Goal: Contribute content

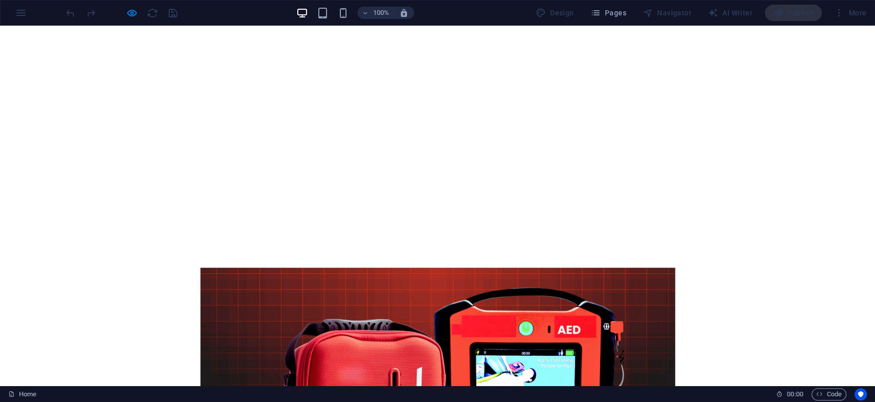
scroll to position [284, 0]
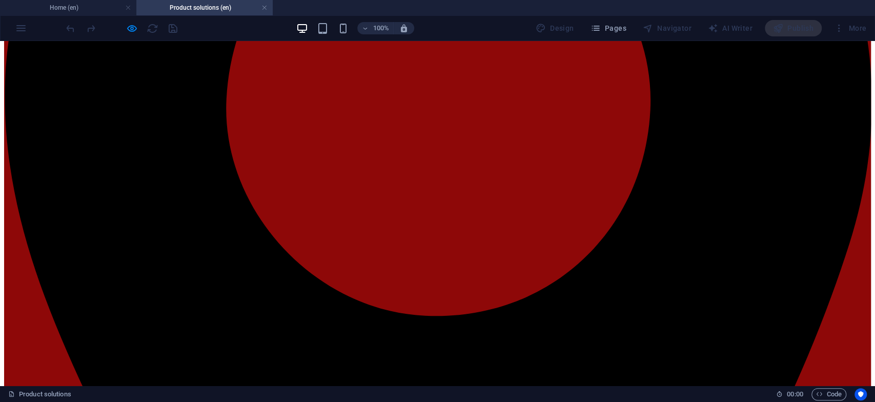
scroll to position [398, 0]
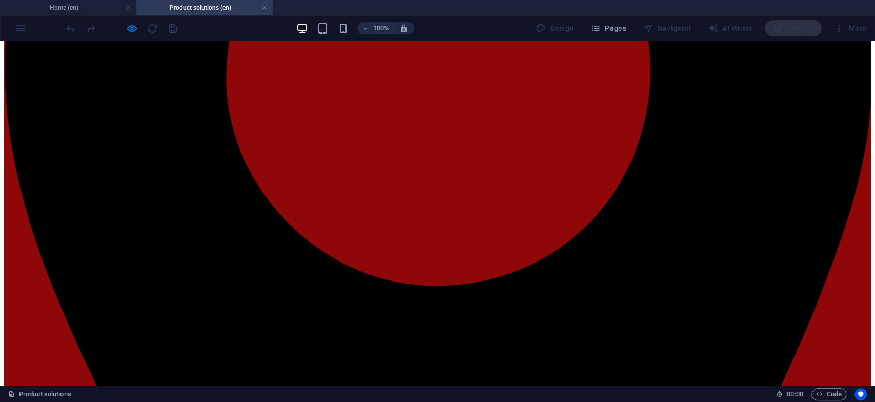
scroll to position [626, 0]
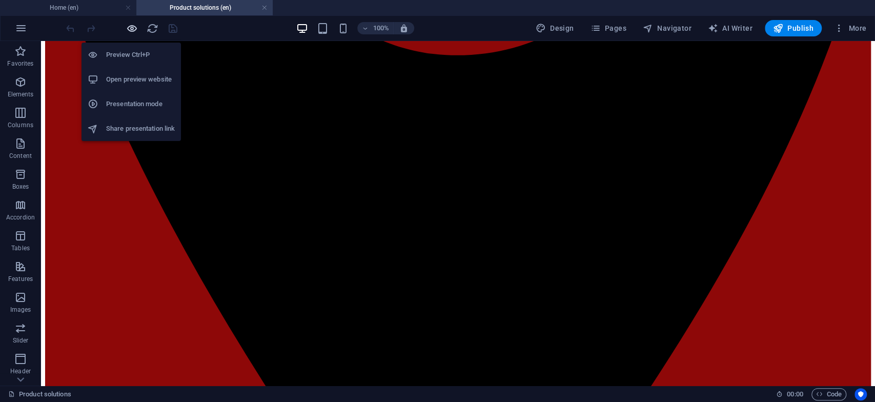
scroll to position [2593, 0]
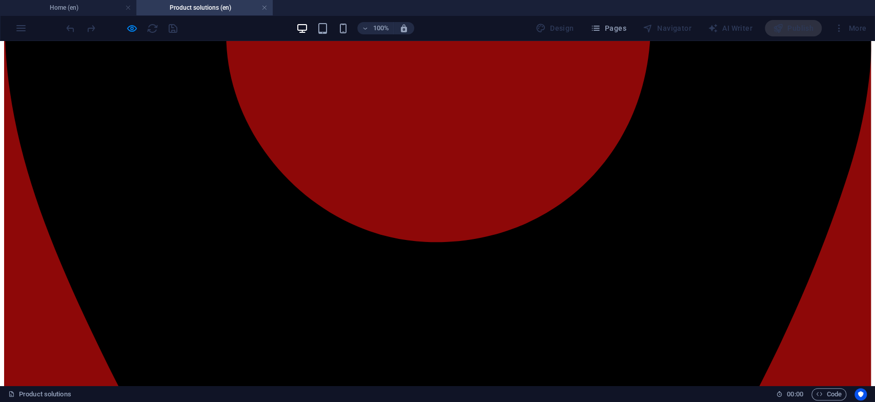
scroll to position [284, 0]
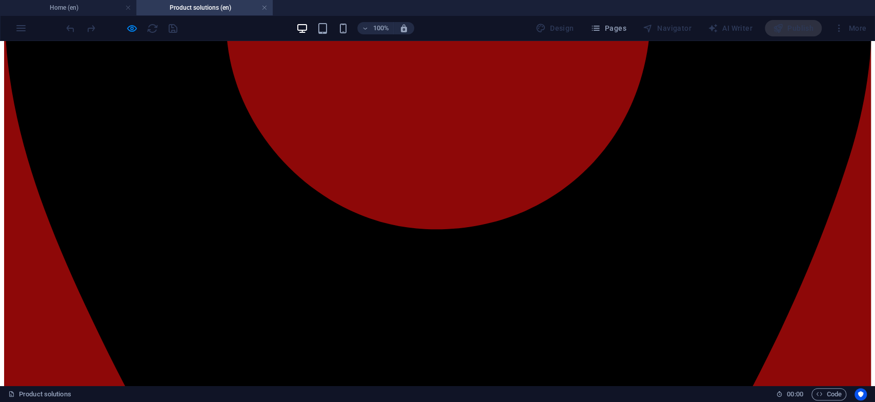
scroll to position [398, 0]
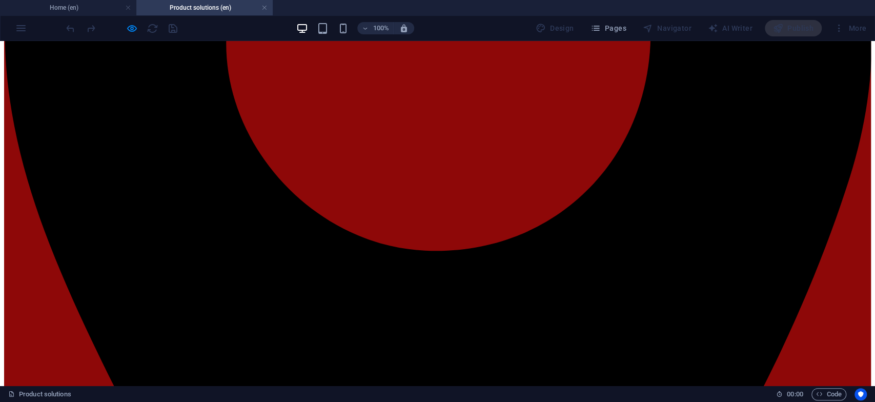
scroll to position [455, 0]
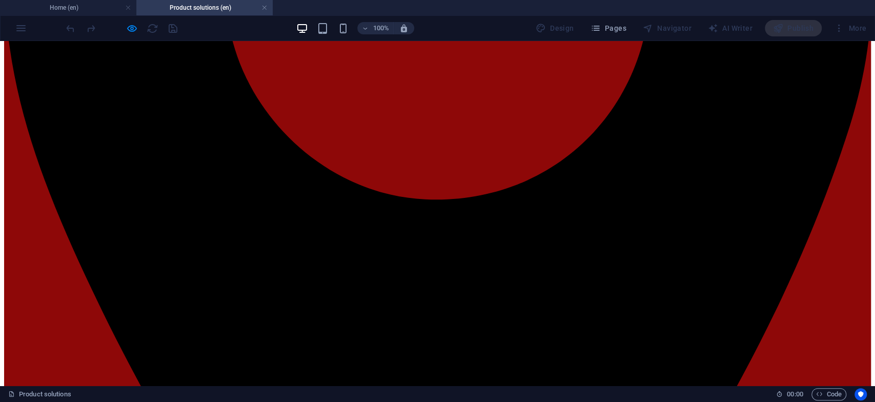
scroll to position [740, 0]
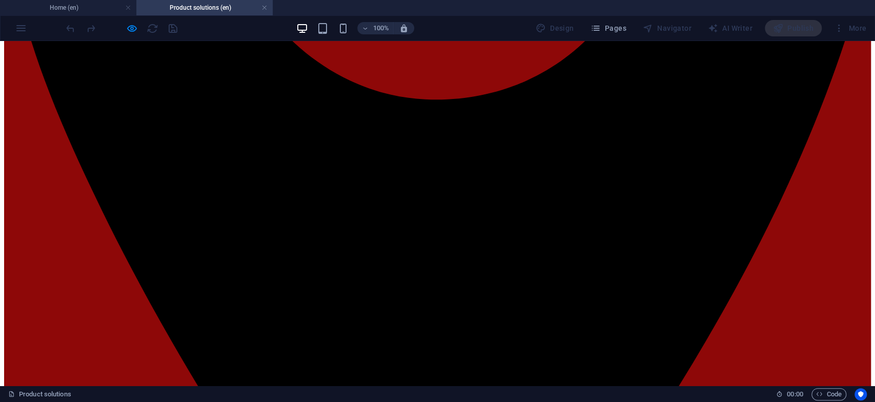
scroll to position [611, 0]
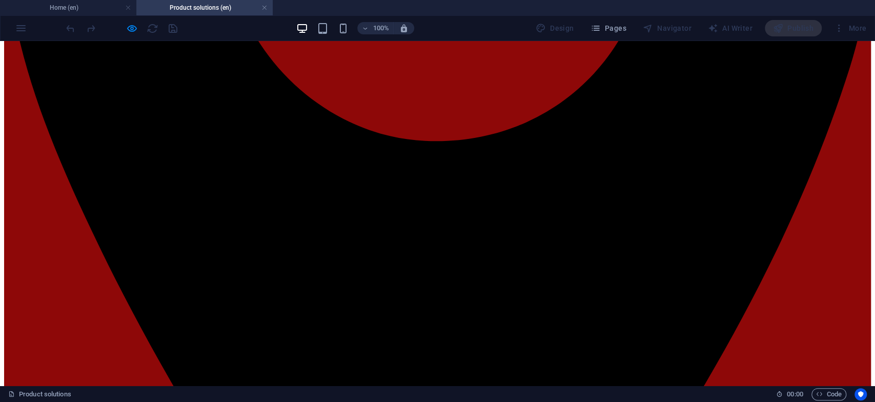
scroll to position [554, 0]
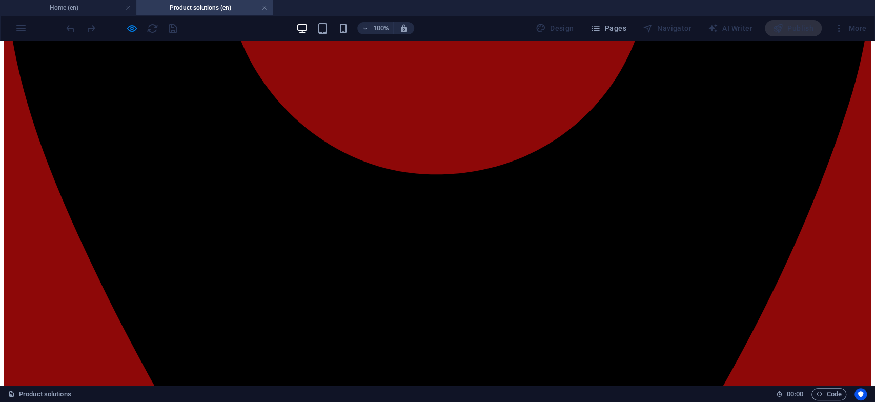
scroll to position [498, 0]
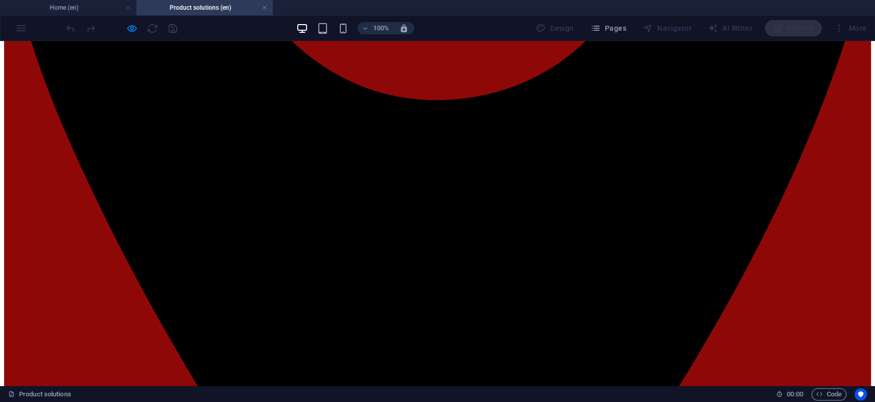
scroll to position [611, 0]
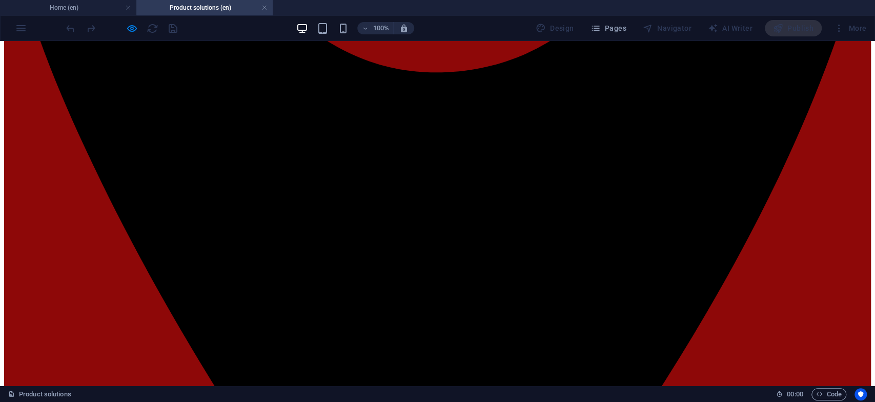
scroll to position [499, 0]
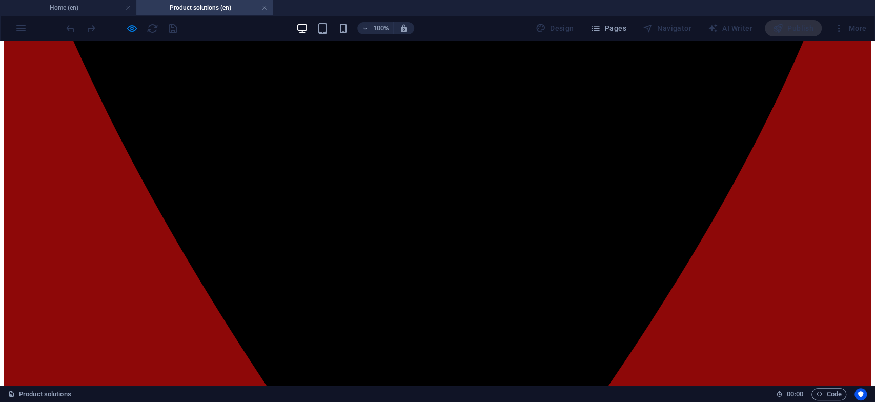
scroll to position [670, 0]
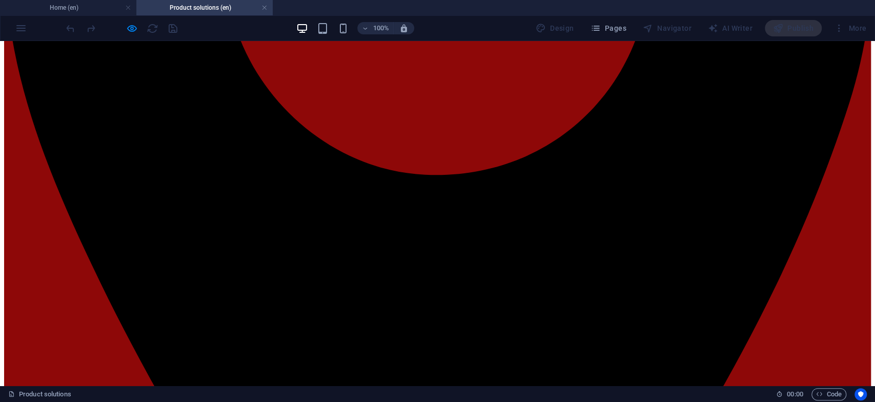
scroll to position [442, 0]
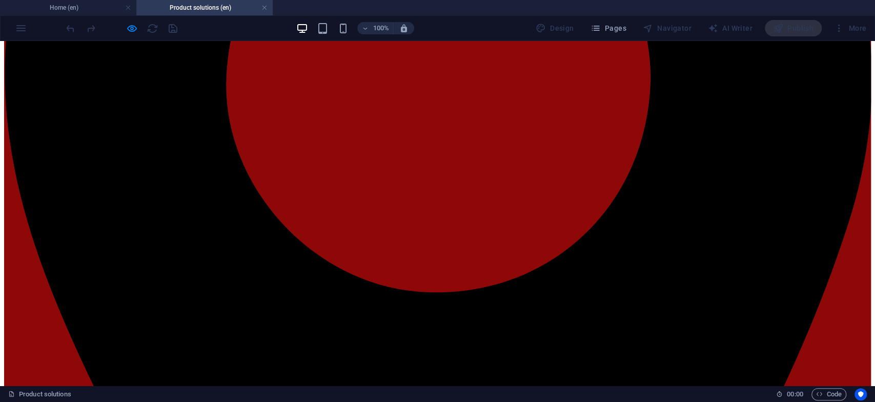
scroll to position [385, 0]
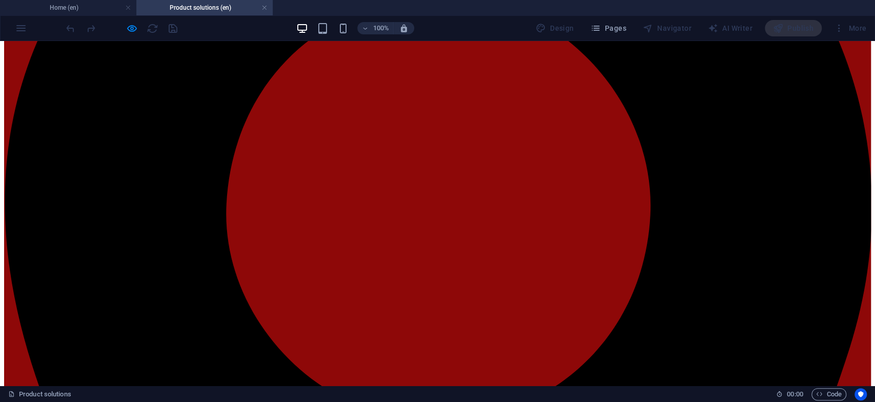
scroll to position [328, 0]
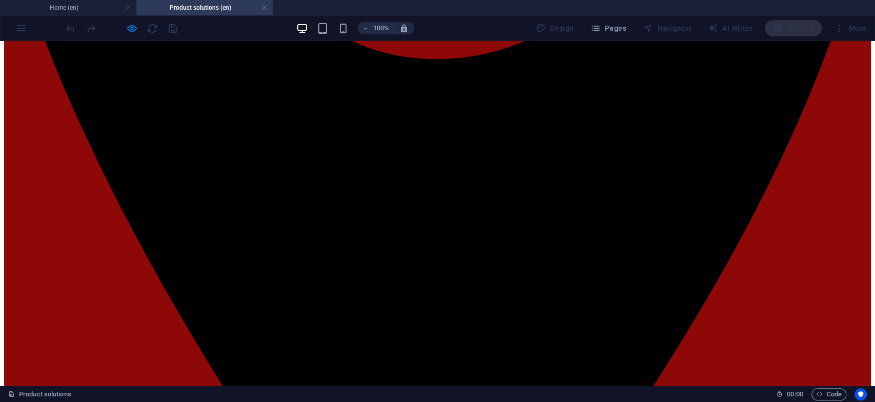
scroll to position [727, 0]
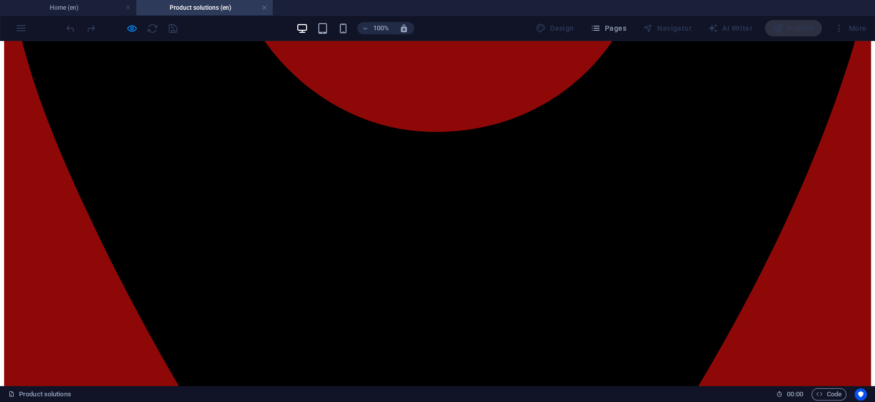
scroll to position [578, 0]
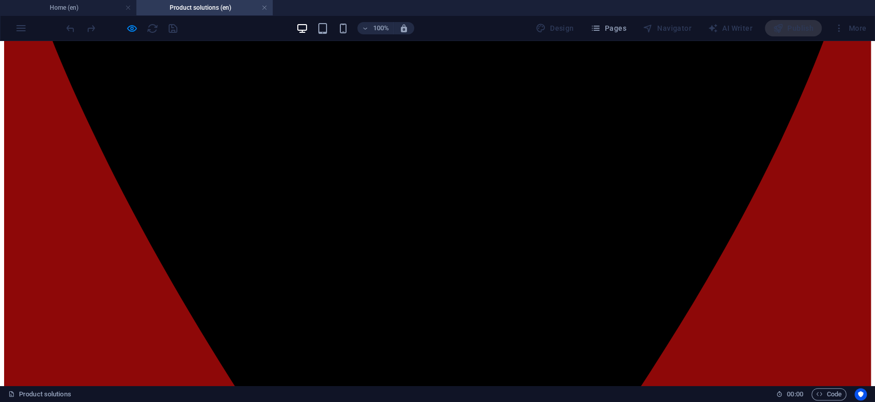
scroll to position [635, 0]
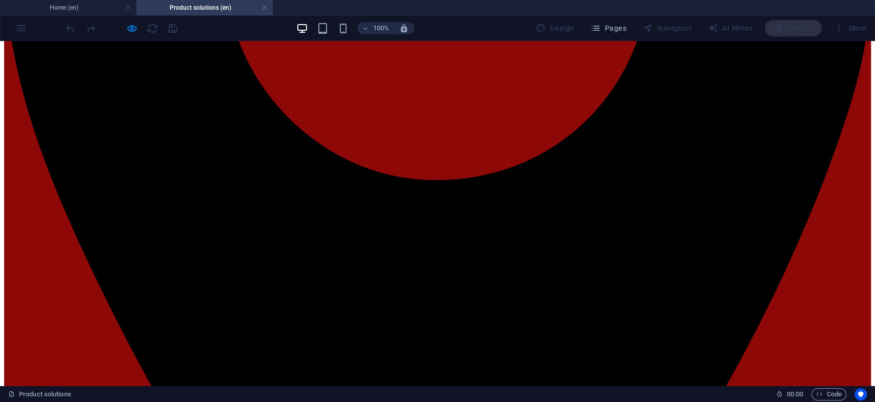
scroll to position [521, 0]
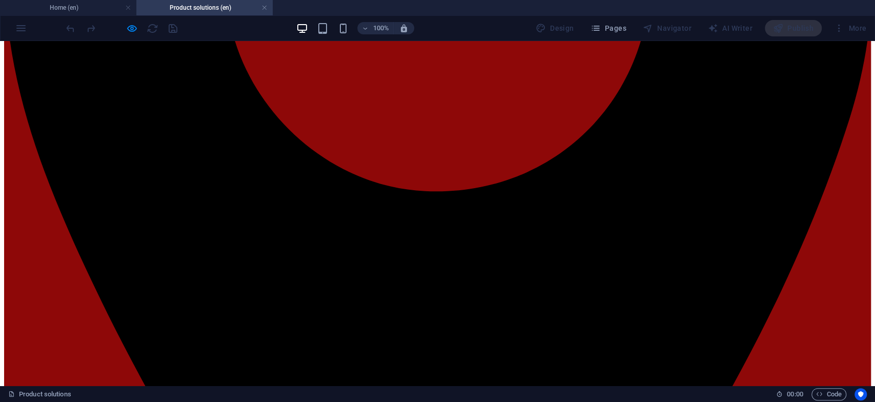
drag, startPoint x: 601, startPoint y: 313, endPoint x: 474, endPoint y: 248, distance: 142.1
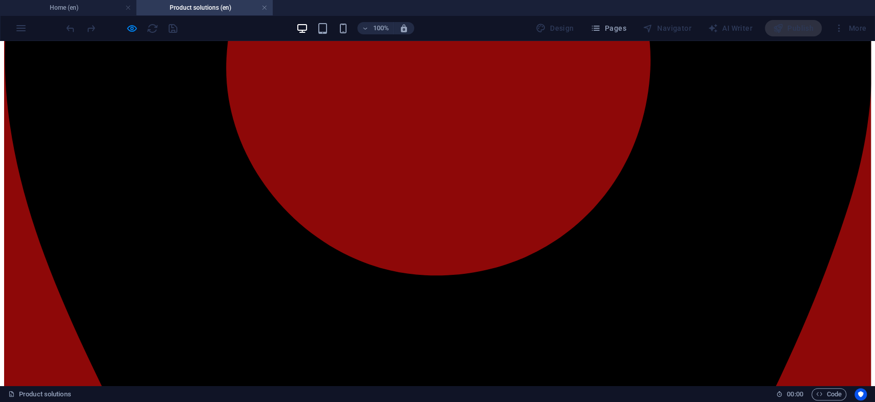
scroll to position [350, 0]
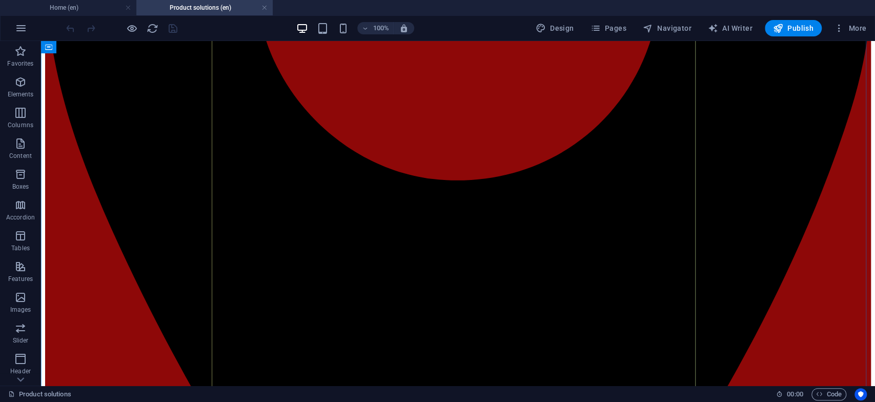
scroll to position [521, 0]
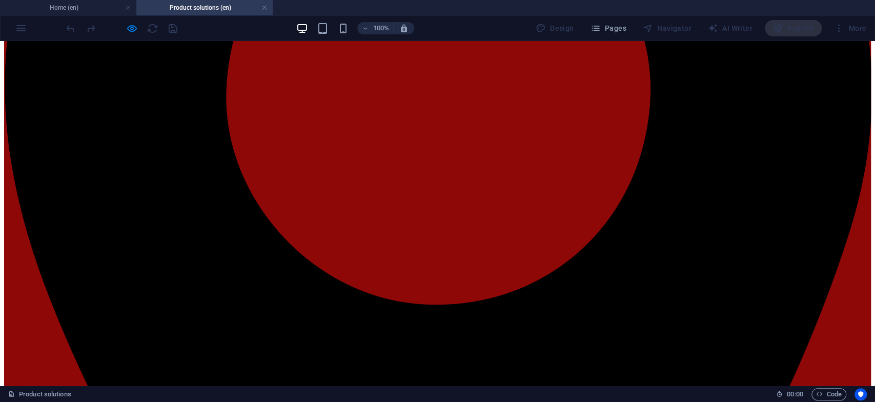
scroll to position [407, 0]
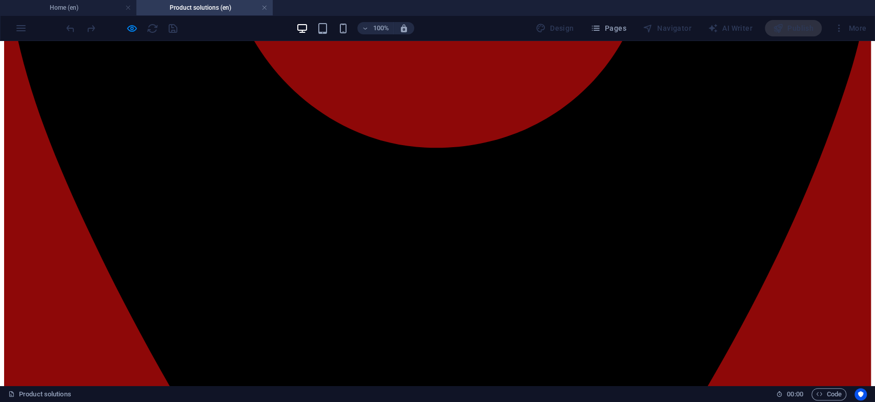
scroll to position [578, 0]
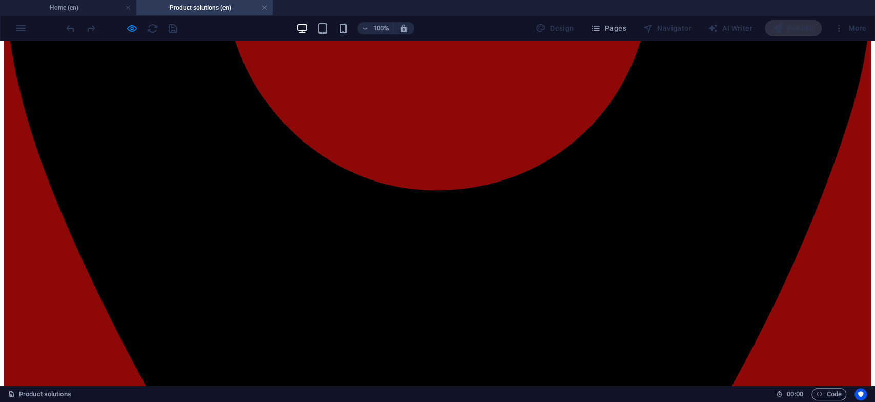
scroll to position [521, 0]
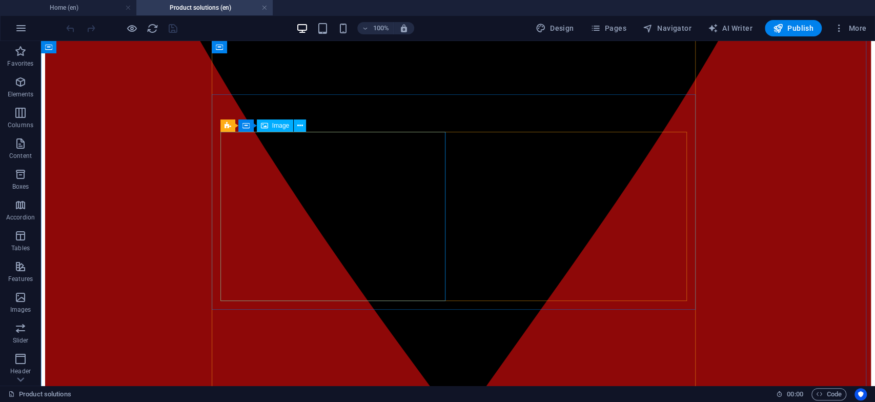
scroll to position [805, 0]
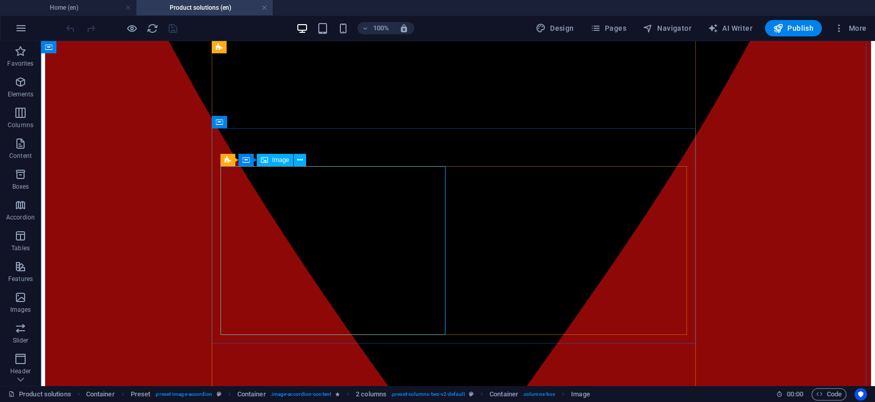
select select "px"
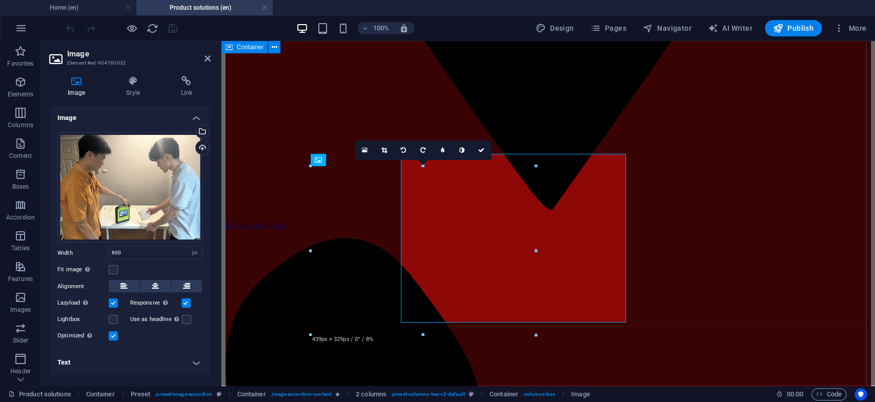
scroll to position [818, 0]
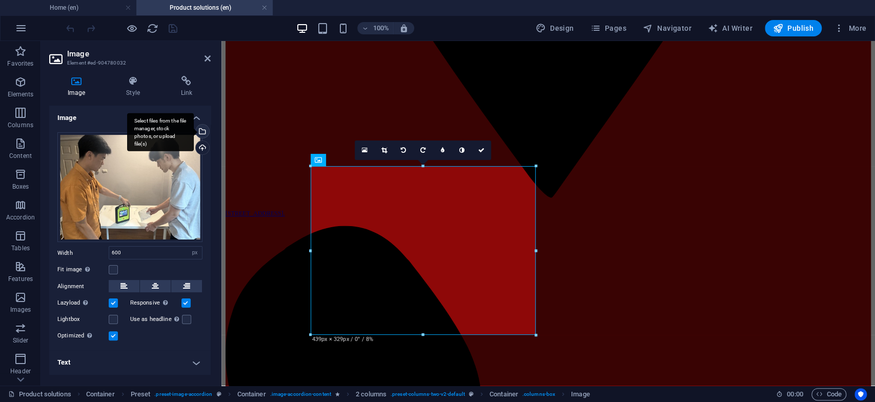
click at [205, 130] on div "Select files from the file manager, stock photos, or upload file(s)" at bounding box center [201, 132] width 15 height 15
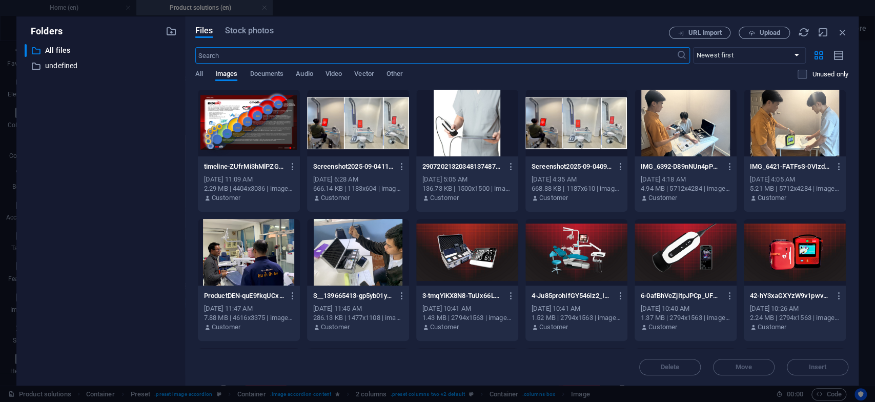
scroll to position [797, 0]
click at [749, 31] on icon "button" at bounding box center [751, 33] width 7 height 7
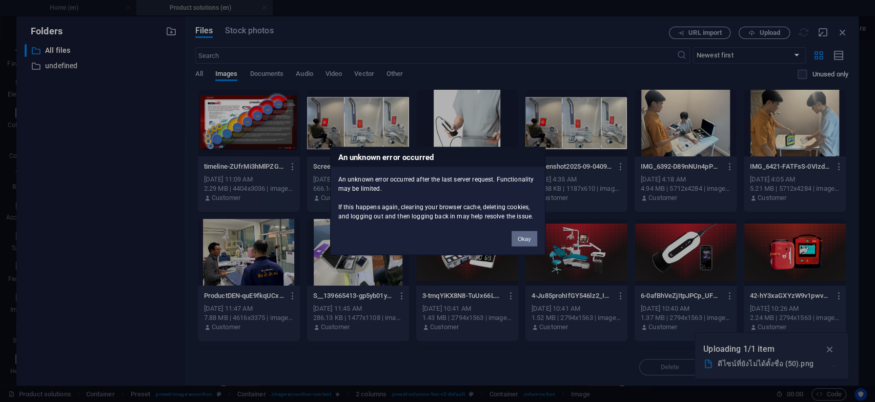
click at [525, 237] on button "Okay" at bounding box center [524, 238] width 26 height 15
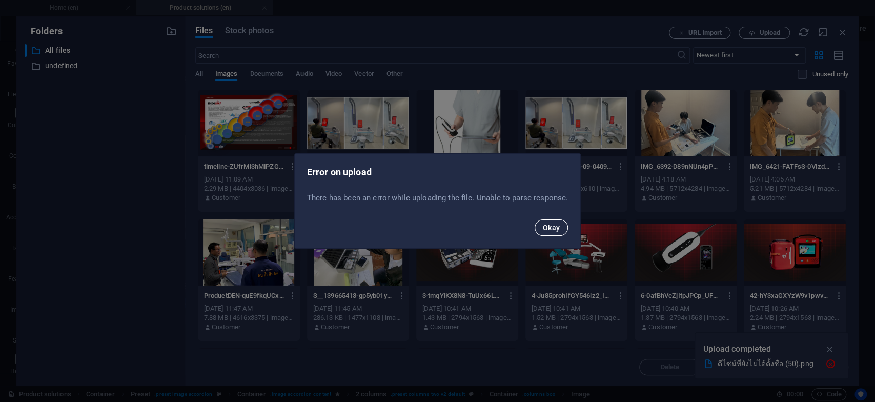
click at [545, 229] on span "Okay" at bounding box center [551, 227] width 17 height 8
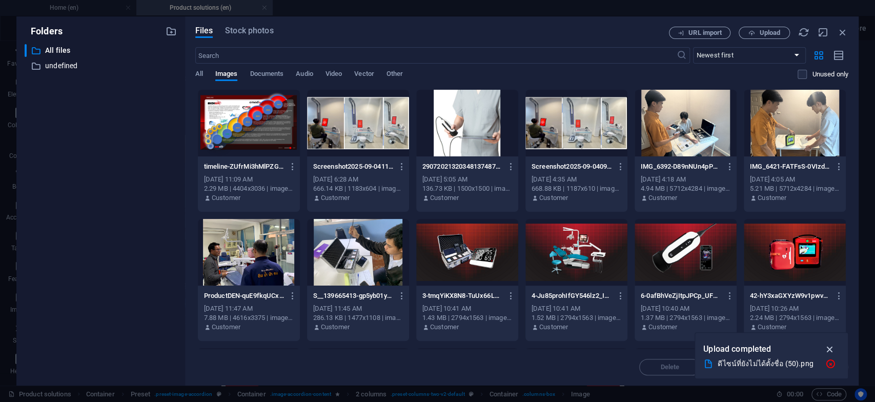
click at [828, 351] on icon "button" at bounding box center [829, 348] width 12 height 11
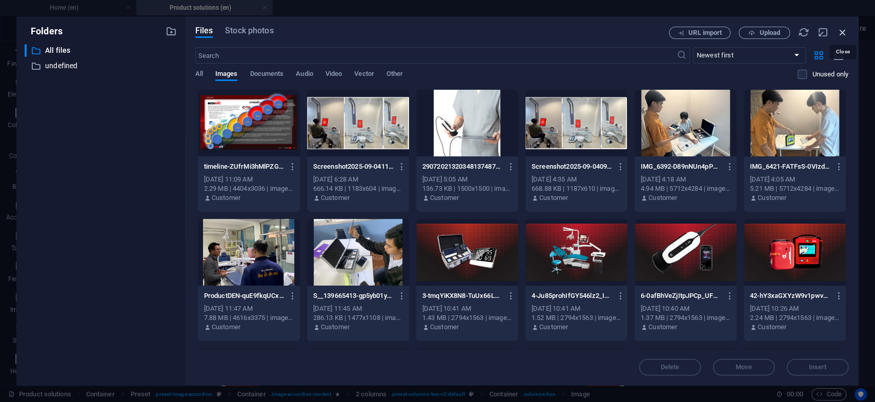
drag, startPoint x: 842, startPoint y: 29, endPoint x: 528, endPoint y: 33, distance: 313.6
click at [842, 29] on icon "button" at bounding box center [842, 32] width 11 height 11
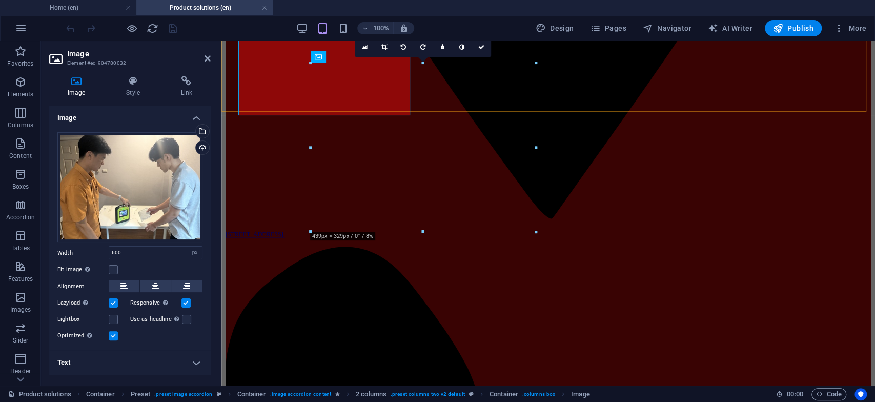
scroll to position [913, 0]
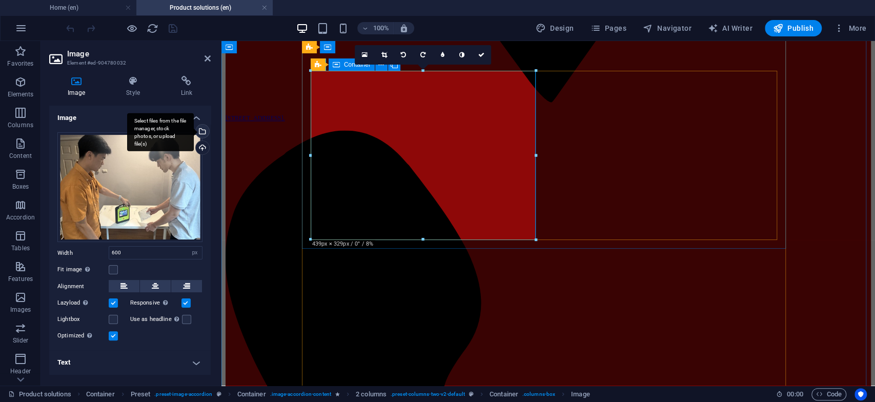
click at [194, 130] on div "Select files from the file manager, stock photos, or upload file(s)" at bounding box center [160, 132] width 67 height 38
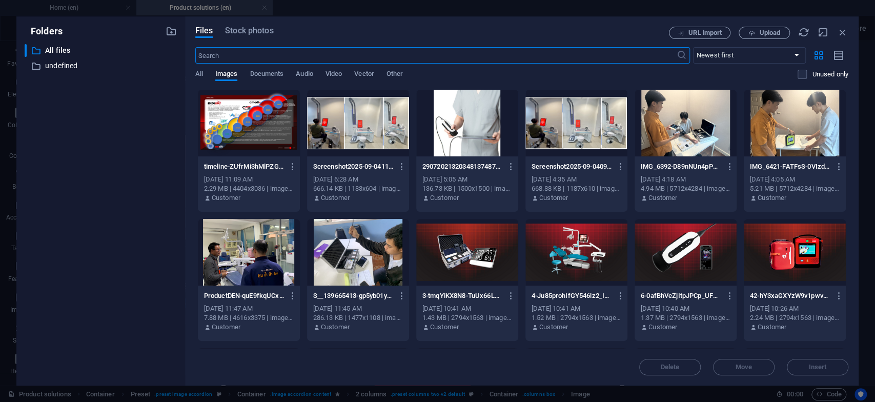
scroll to position [797, 0]
click at [768, 32] on span "Upload" at bounding box center [769, 33] width 21 height 6
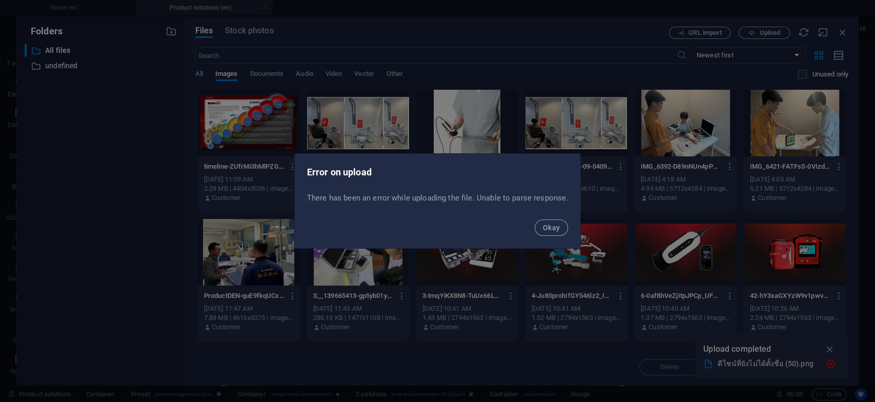
drag, startPoint x: 308, startPoint y: 196, endPoint x: 568, endPoint y: 197, distance: 260.3
click at [568, 197] on div "There has been an error while uploading the file. Unable to parse response ." at bounding box center [438, 201] width 286 height 25
click at [553, 223] on span "Okay" at bounding box center [551, 227] width 17 height 8
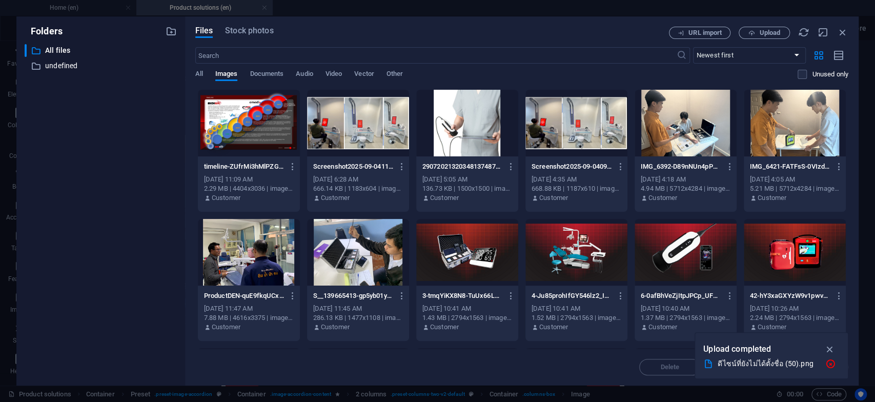
click at [82, 8] on div "Folders ​ All files All files ​ undefined undefined Files Stock photos URL impo…" at bounding box center [437, 201] width 875 height 402
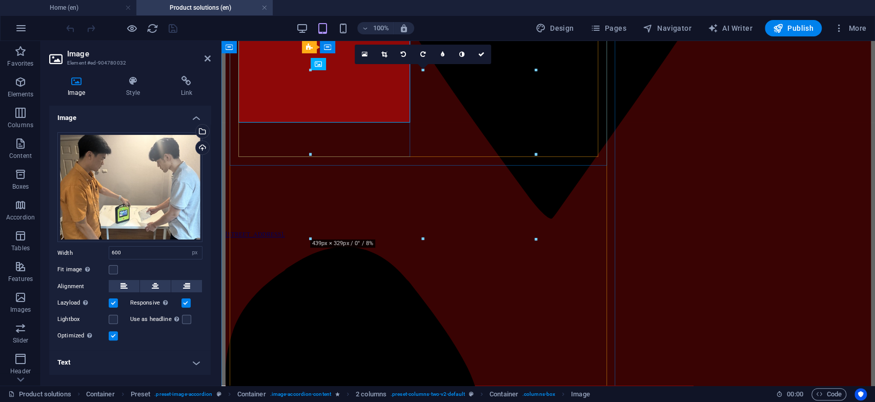
scroll to position [913, 0]
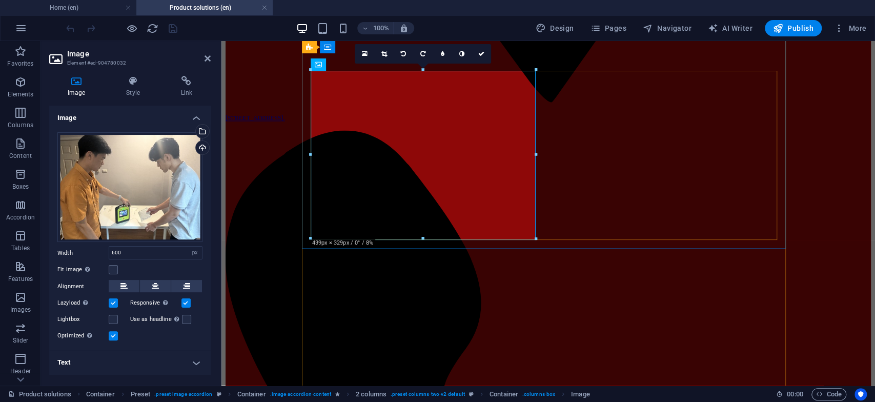
click at [217, 7] on h4 "Product solutions (en)" at bounding box center [204, 7] width 136 height 11
click at [180, 10] on h4 "Product solutions (en)" at bounding box center [204, 7] width 136 height 11
click at [87, 12] on h4 "Home (en)" at bounding box center [68, 7] width 136 height 11
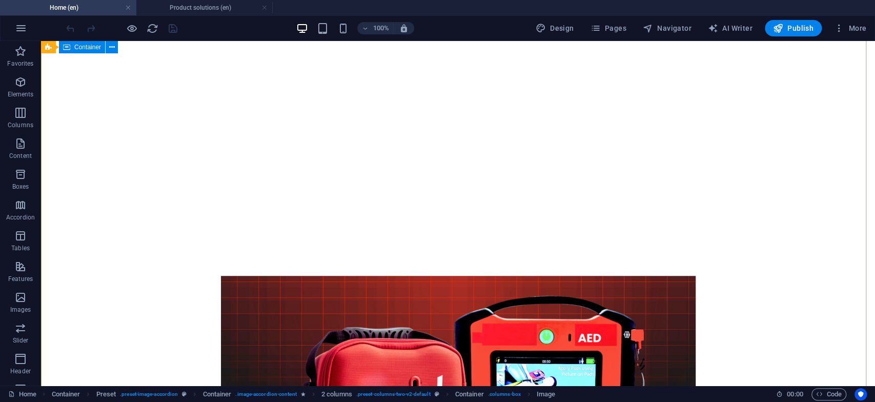
scroll to position [114, 0]
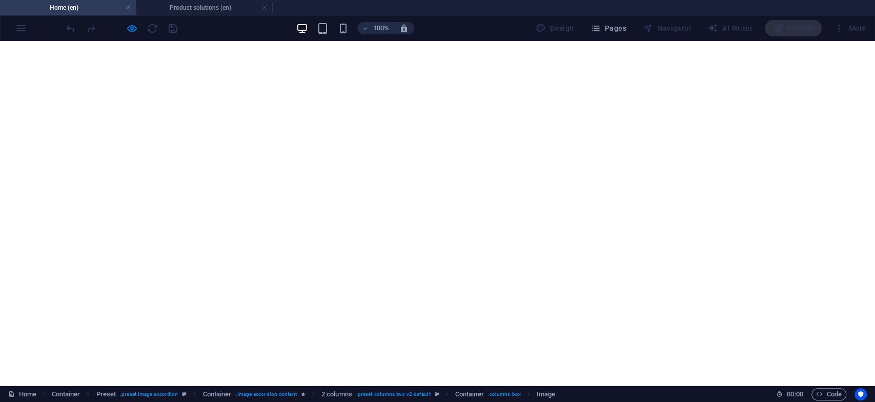
scroll to position [284, 0]
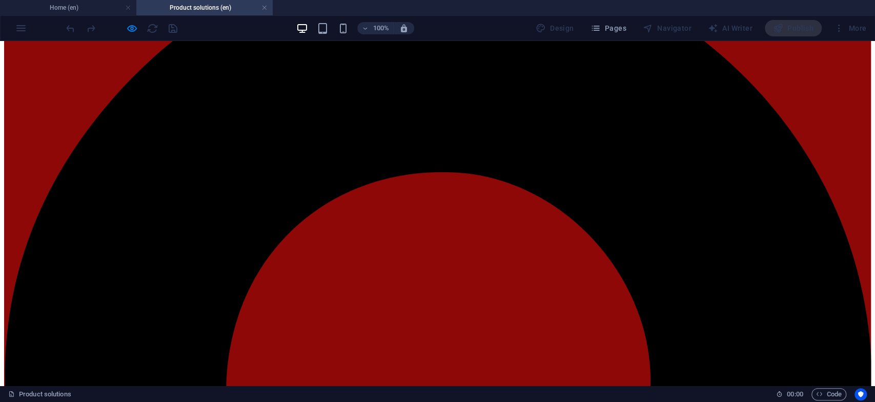
scroll to position [401, 0]
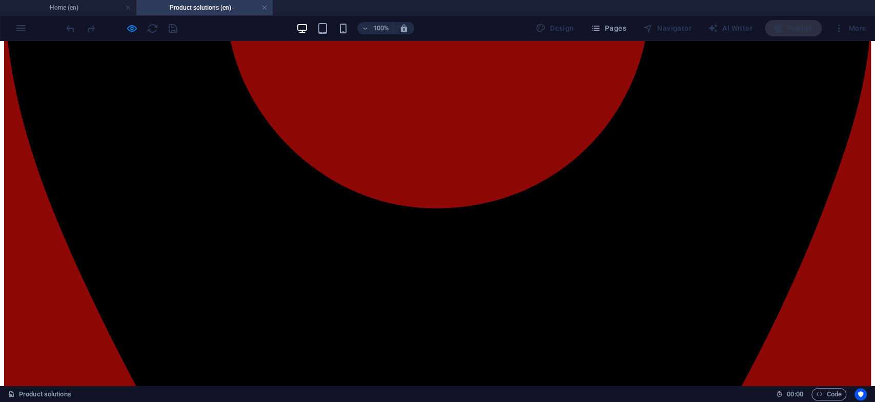
scroll to position [514, 0]
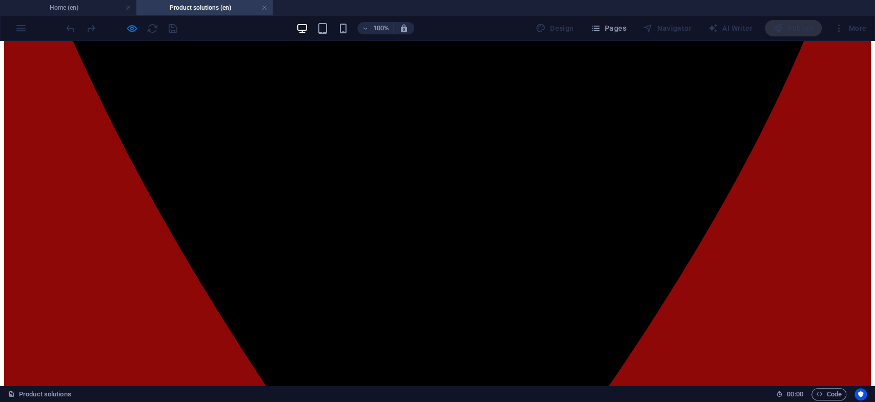
scroll to position [668, 0]
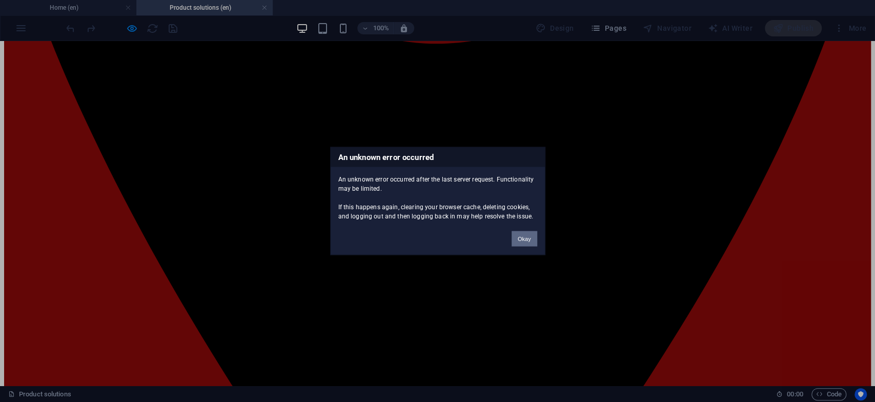
click at [525, 236] on button "Okay" at bounding box center [524, 238] width 26 height 15
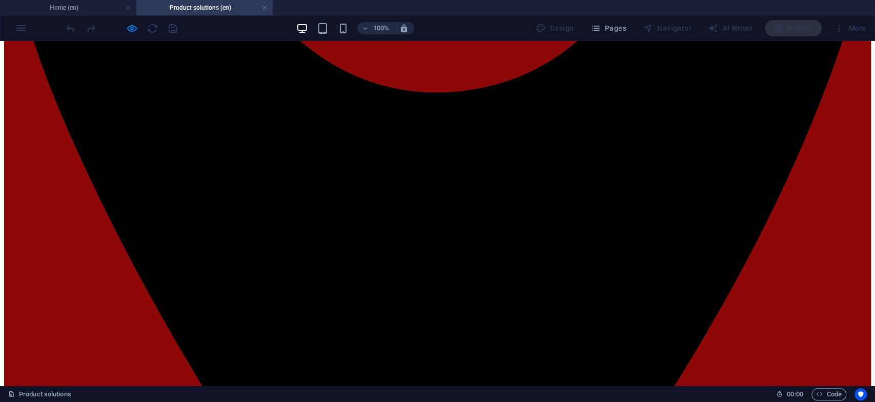
scroll to position [611, 0]
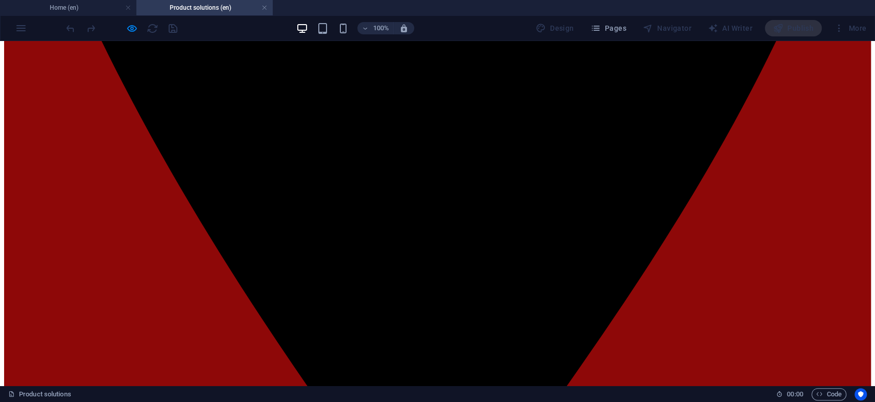
scroll to position [782, 0]
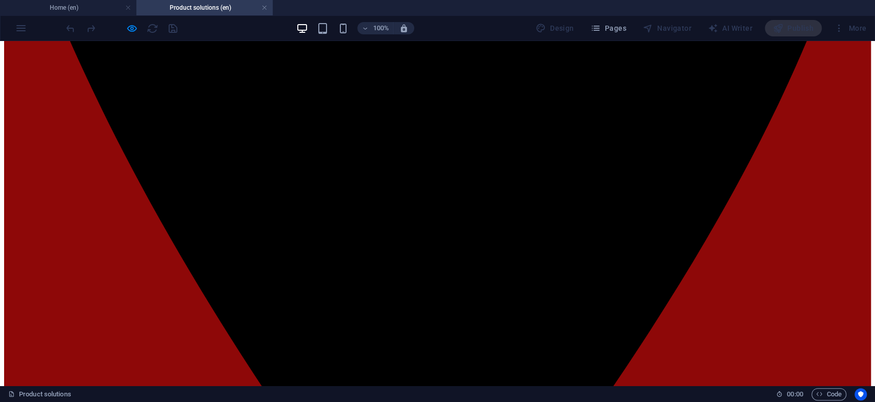
scroll to position [725, 0]
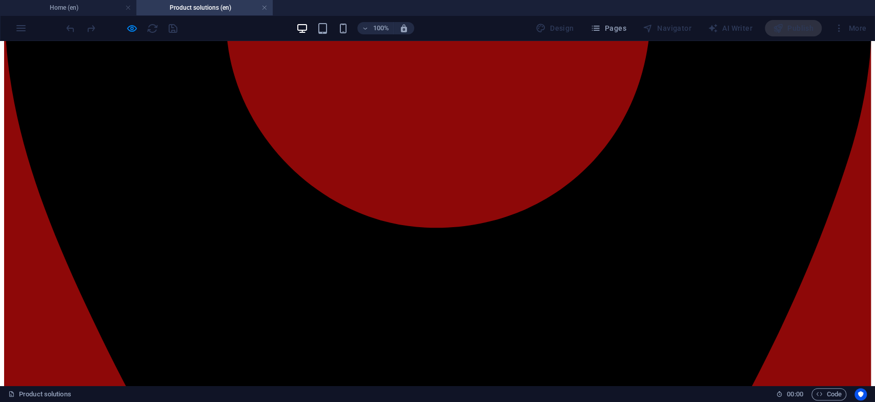
scroll to position [497, 0]
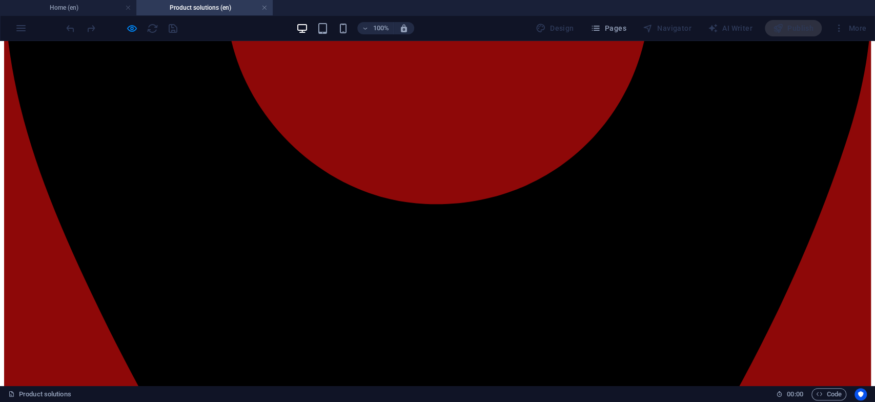
scroll to position [496, 0]
